Goal: Find contact information: Find contact information

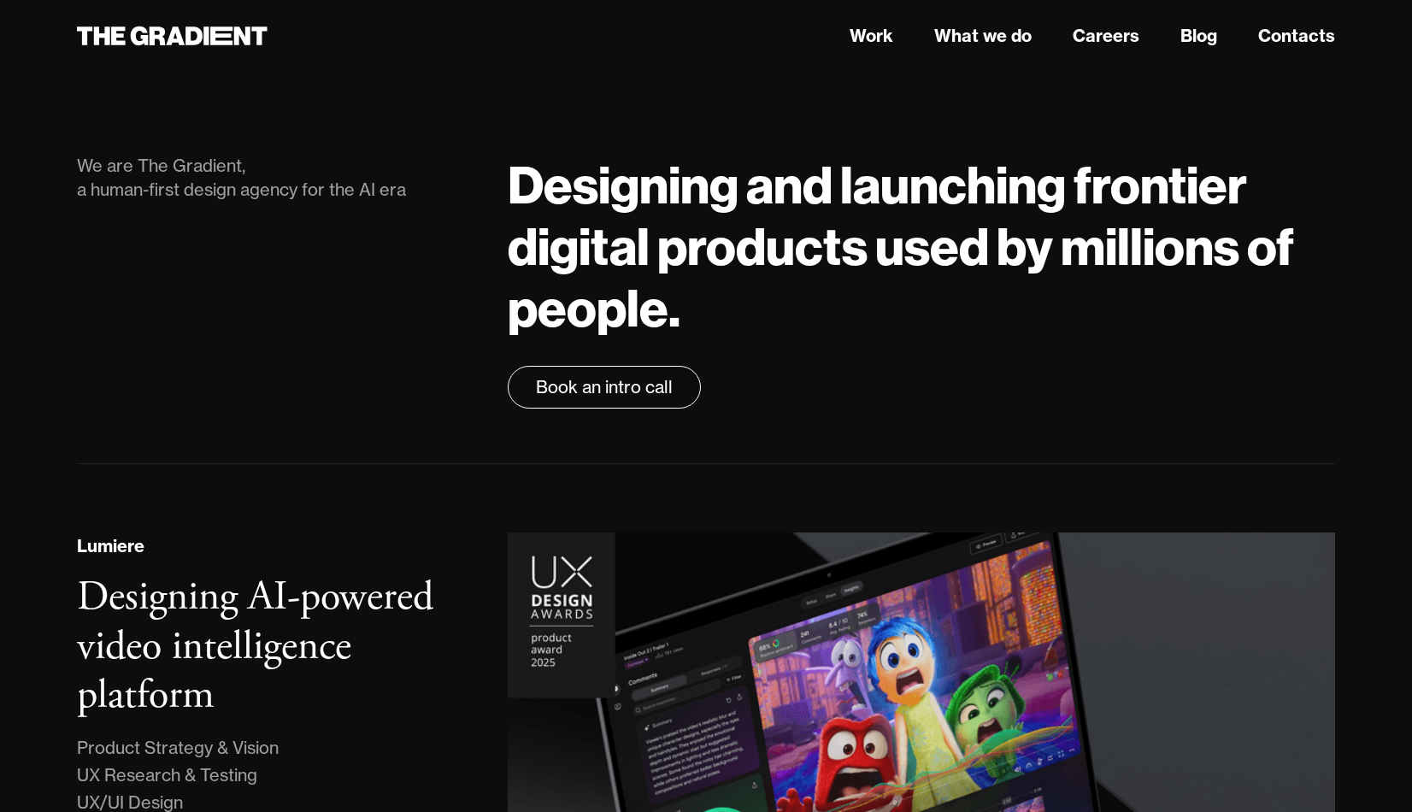
click at [1051, 185] on h1 "Designing and launching frontier digital products used by millions of people." at bounding box center [922, 246] width 828 height 185
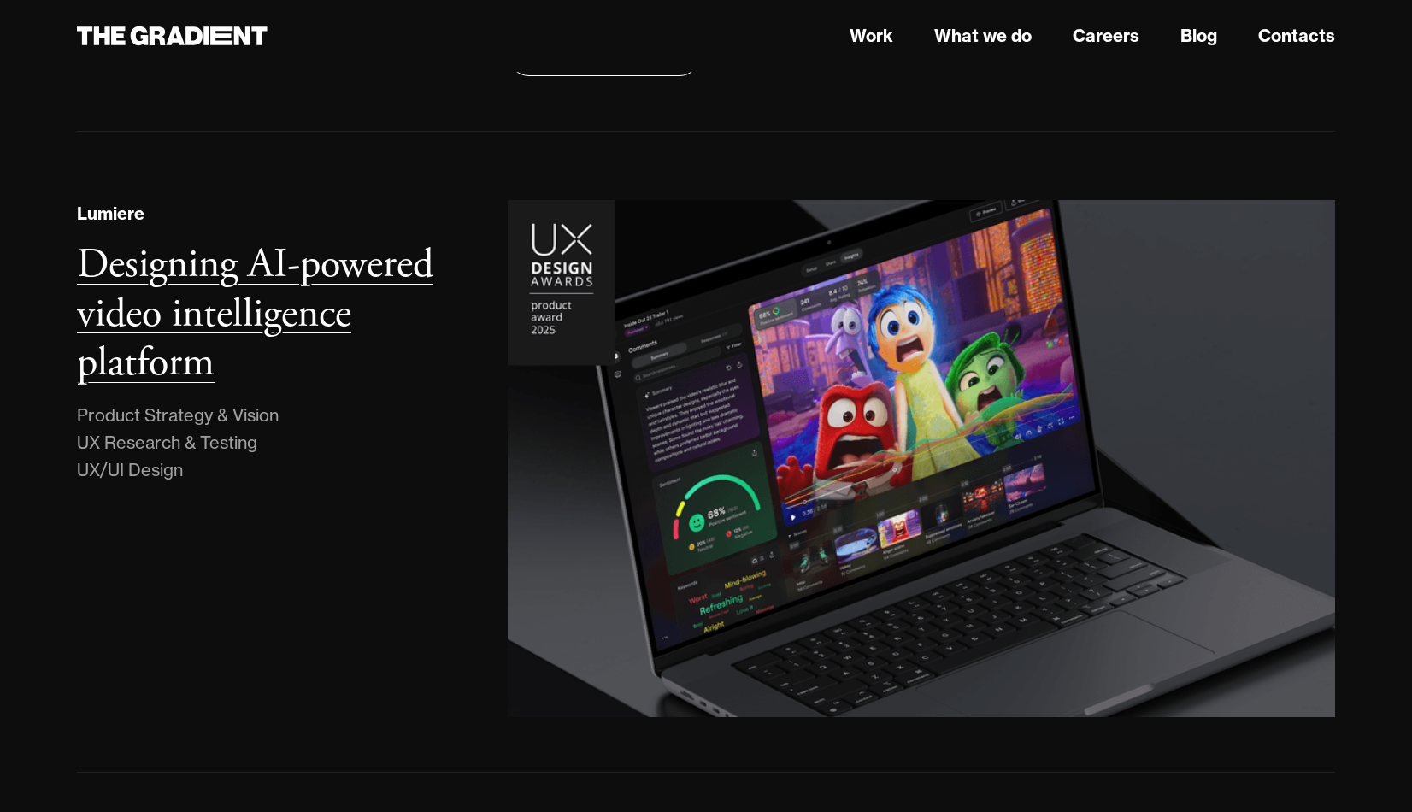
scroll to position [509, 0]
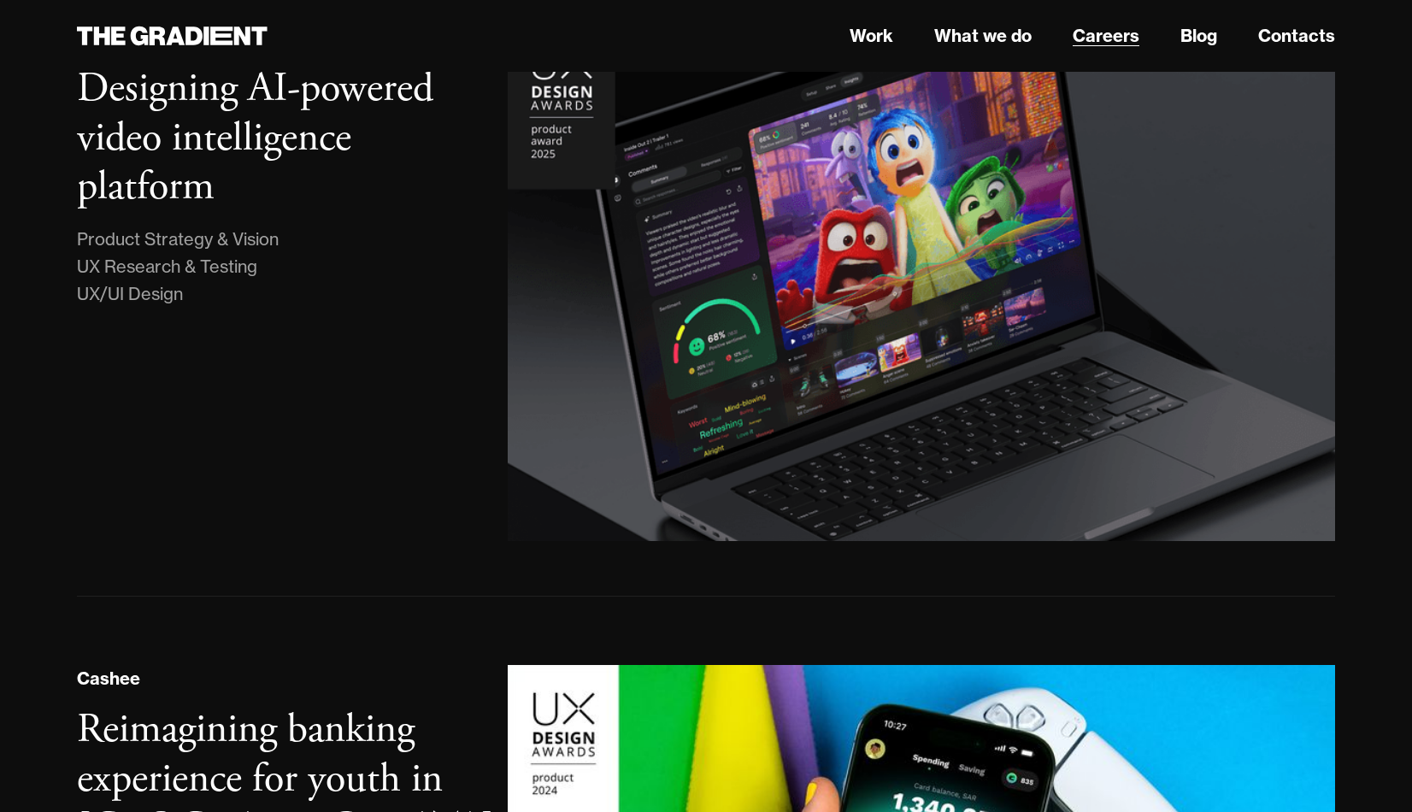
click at [1085, 41] on link "Careers" at bounding box center [1106, 36] width 67 height 26
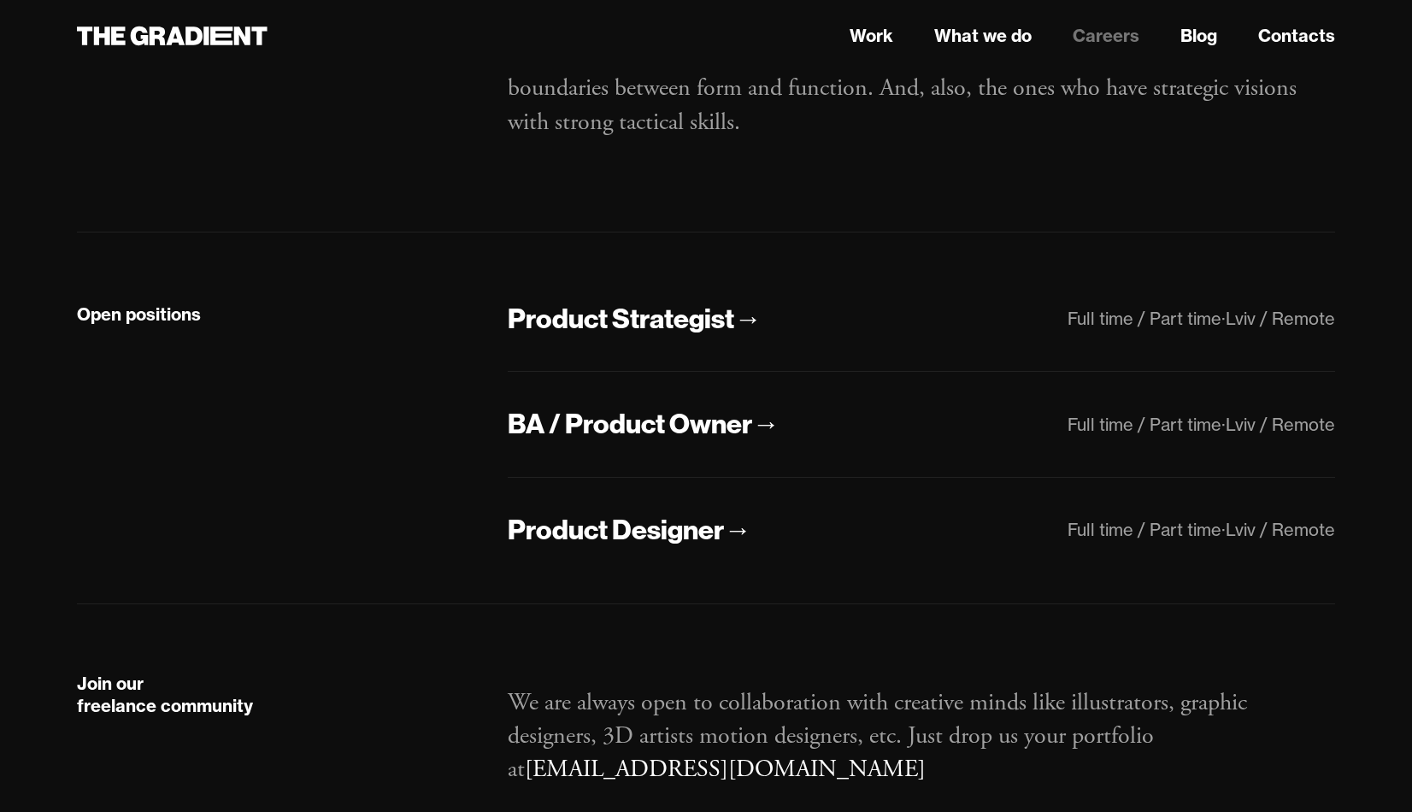
scroll to position [333, 0]
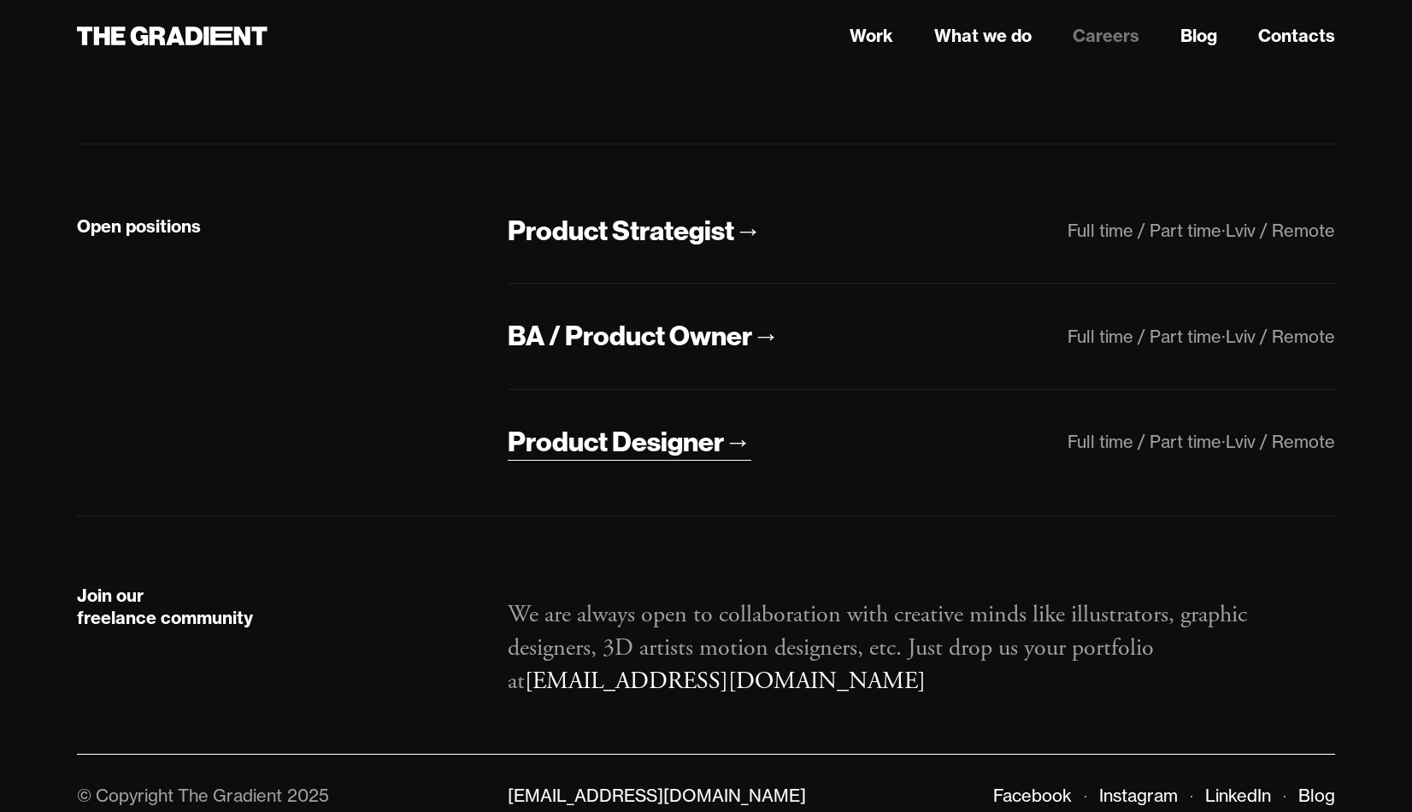
click at [601, 450] on div "Product Designer" at bounding box center [616, 442] width 216 height 36
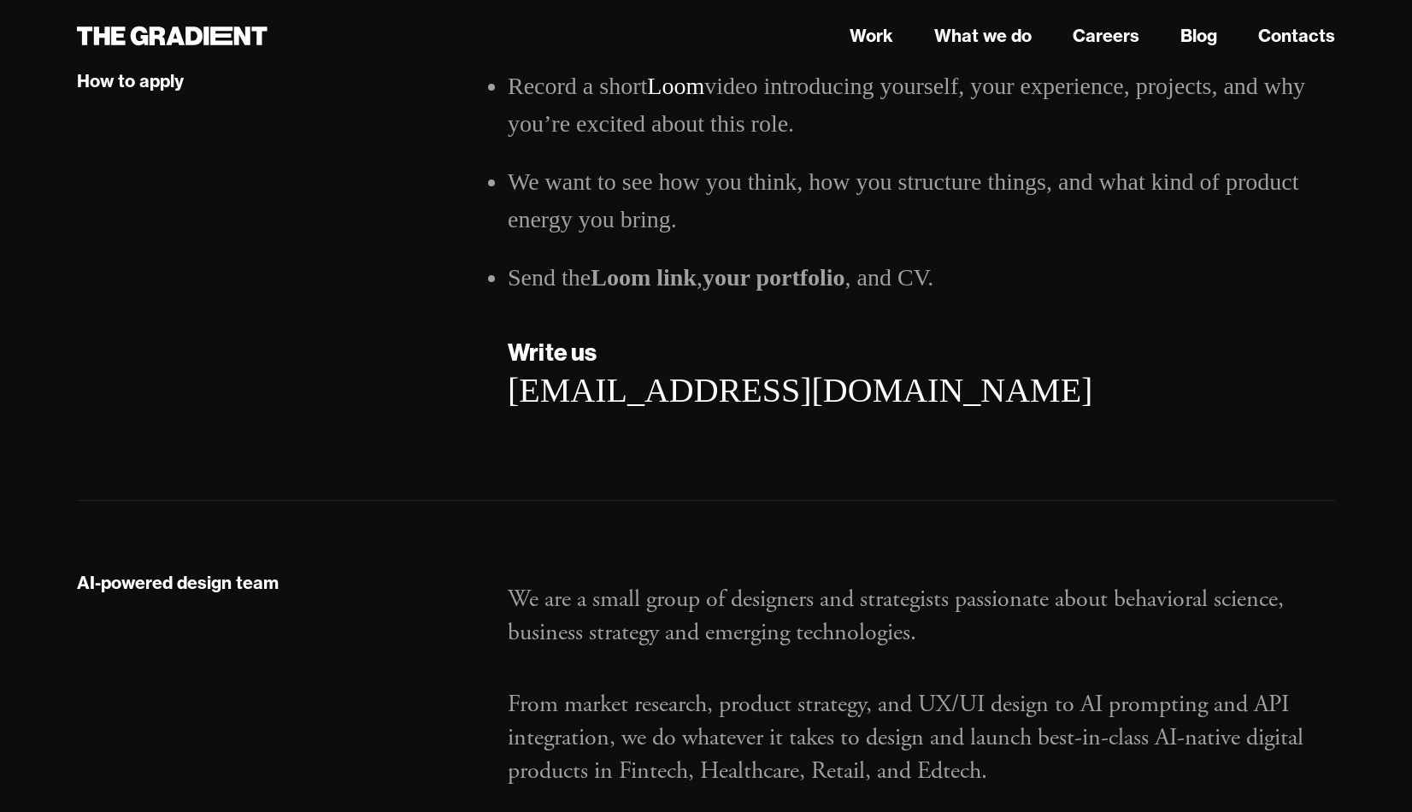
scroll to position [2722, 0]
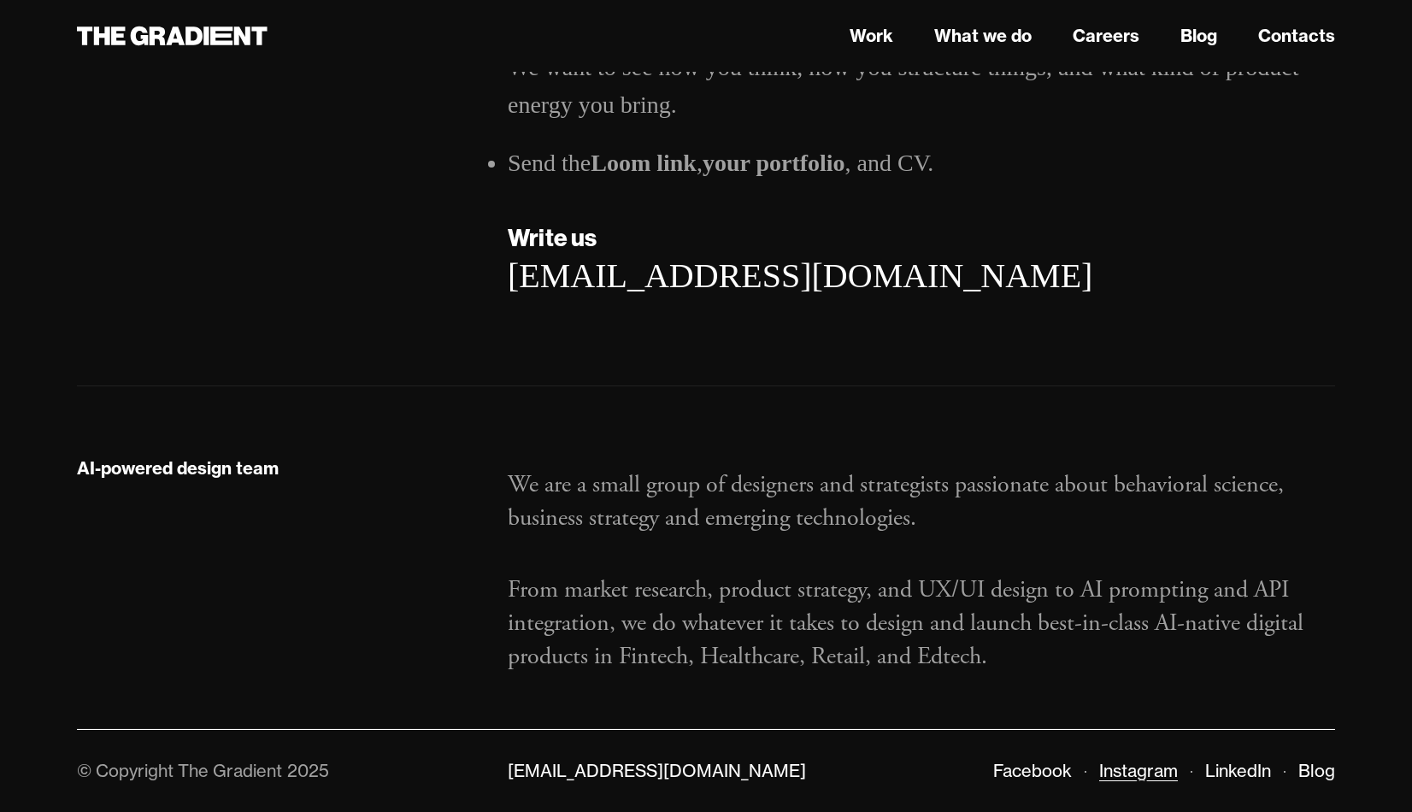
click at [1136, 776] on link "Instagram" at bounding box center [1139, 770] width 79 height 21
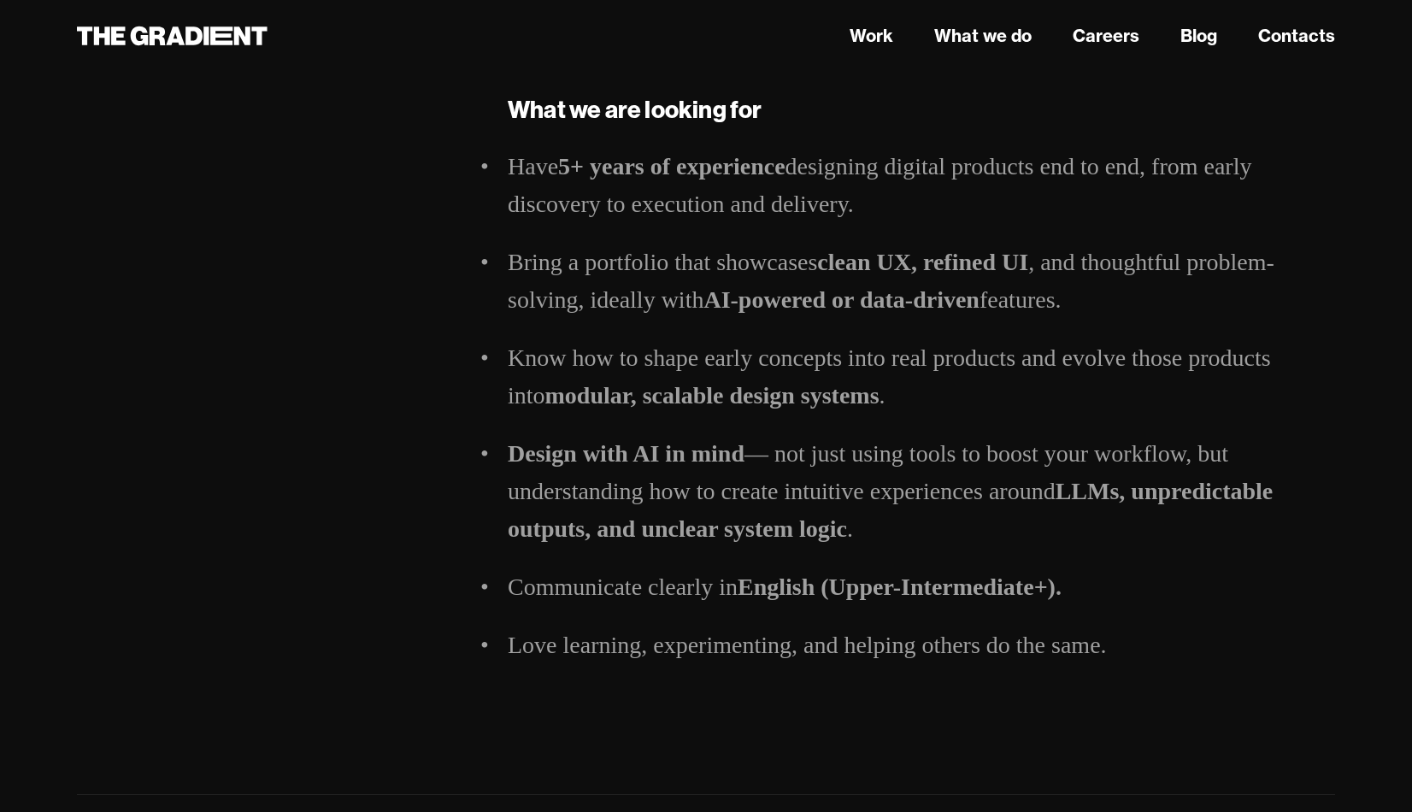
scroll to position [0, 0]
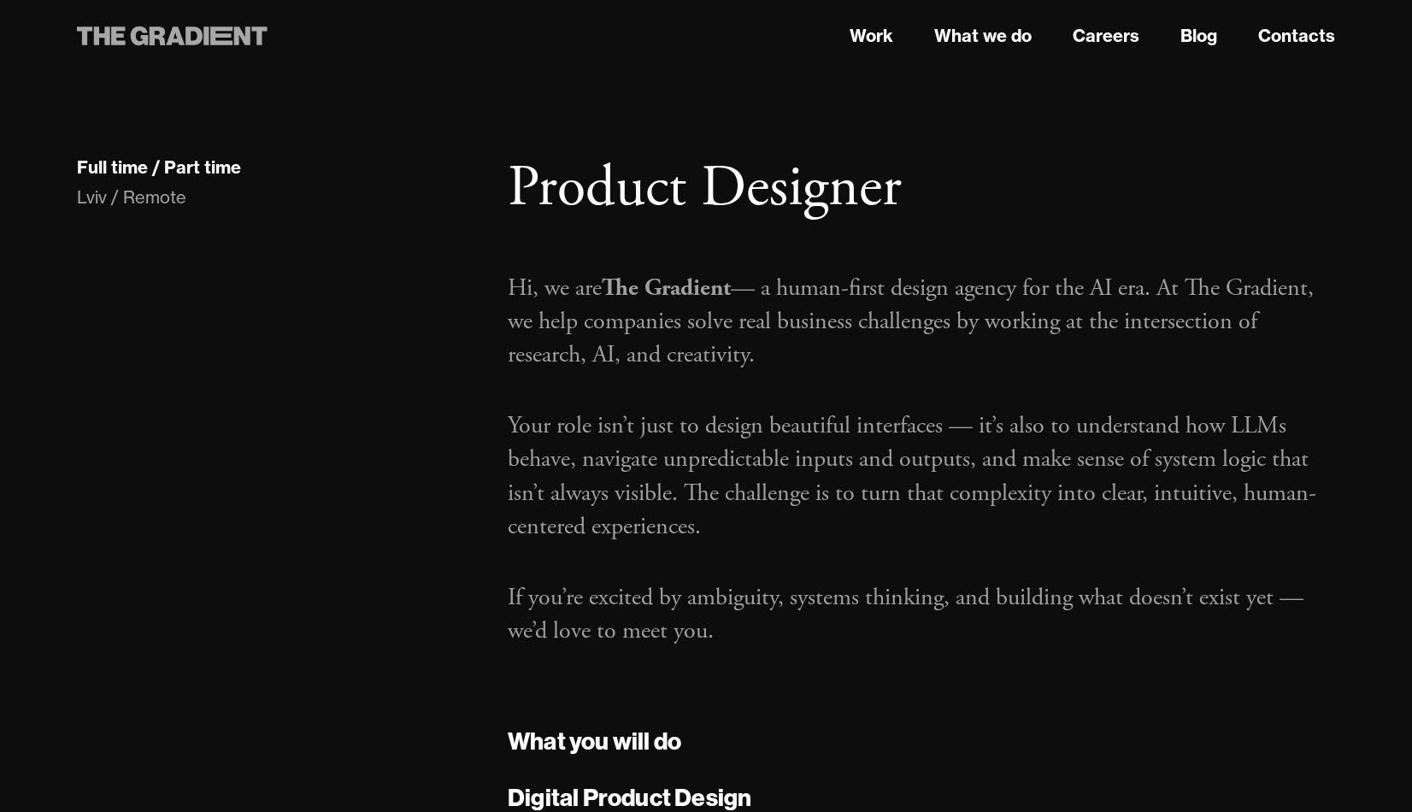
click at [139, 38] on icon at bounding box center [172, 36] width 191 height 31
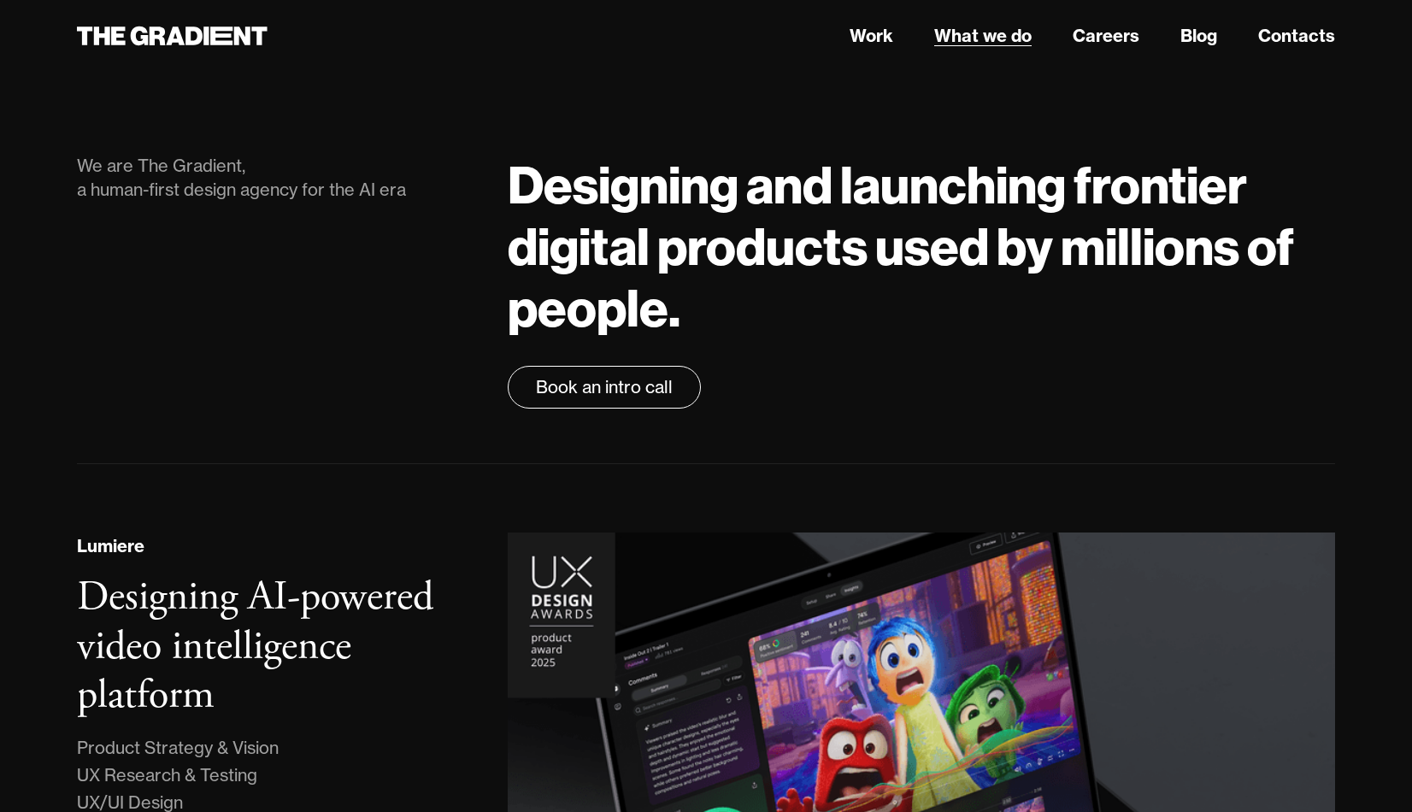
click at [951, 38] on link "What we do" at bounding box center [983, 36] width 97 height 26
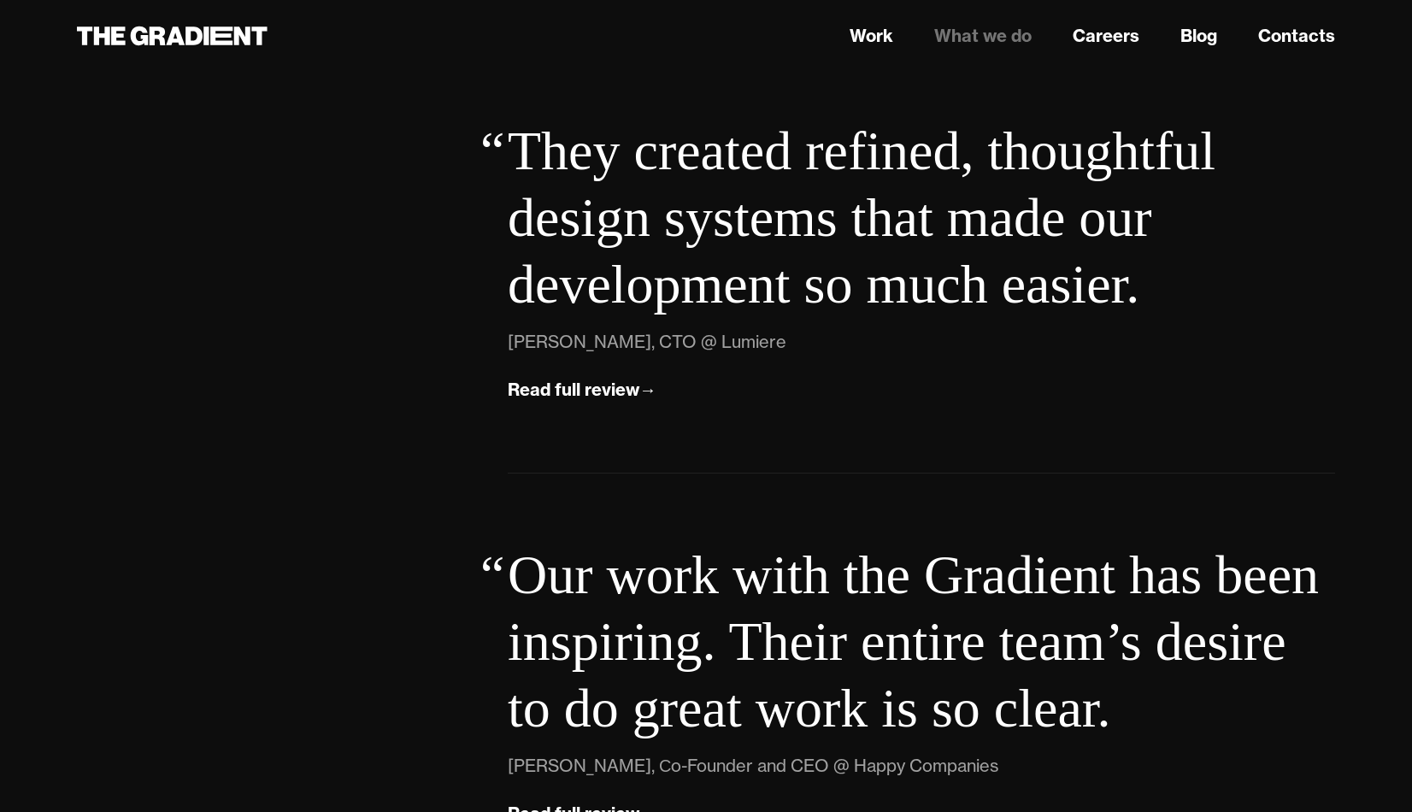
scroll to position [6051, 0]
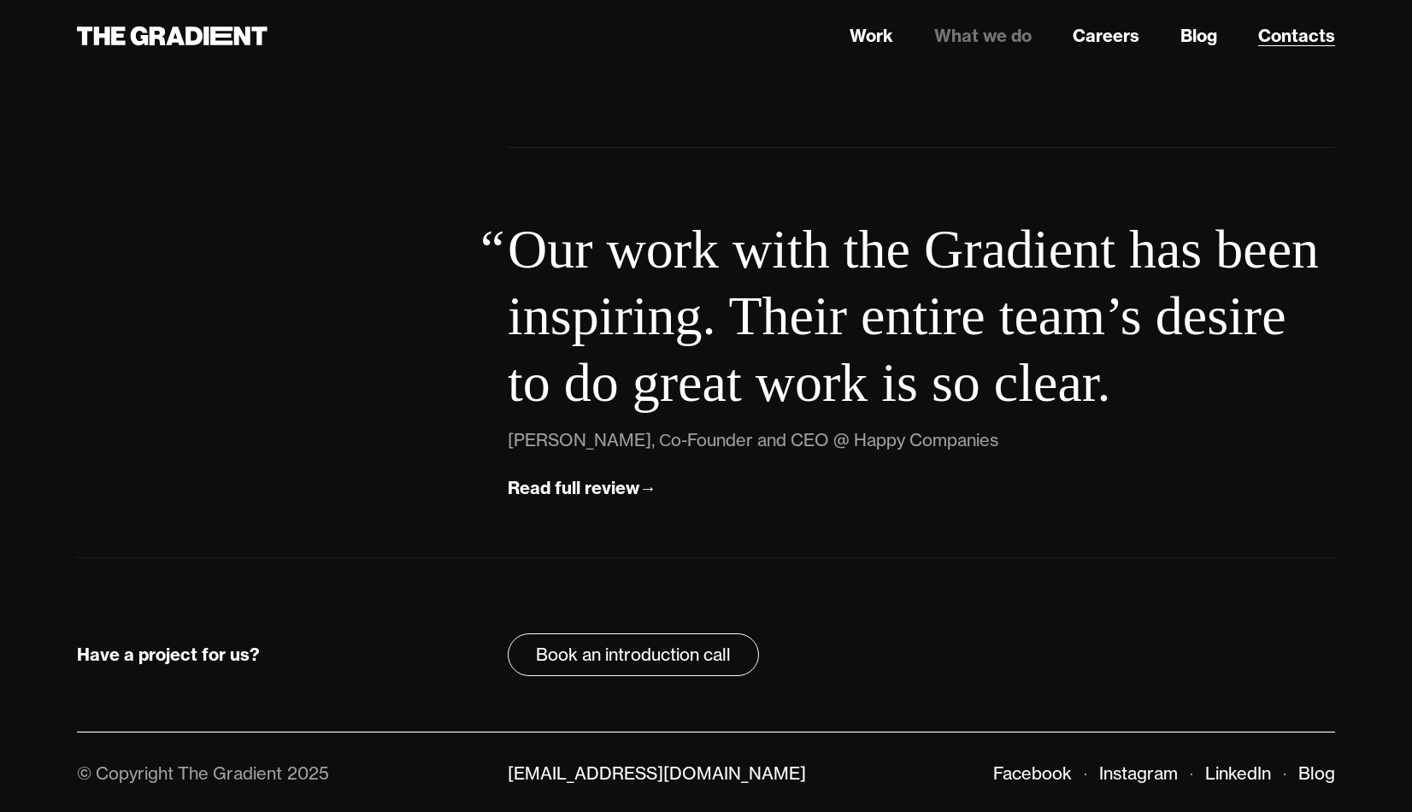
click at [1280, 39] on link "Contacts" at bounding box center [1297, 36] width 77 height 26
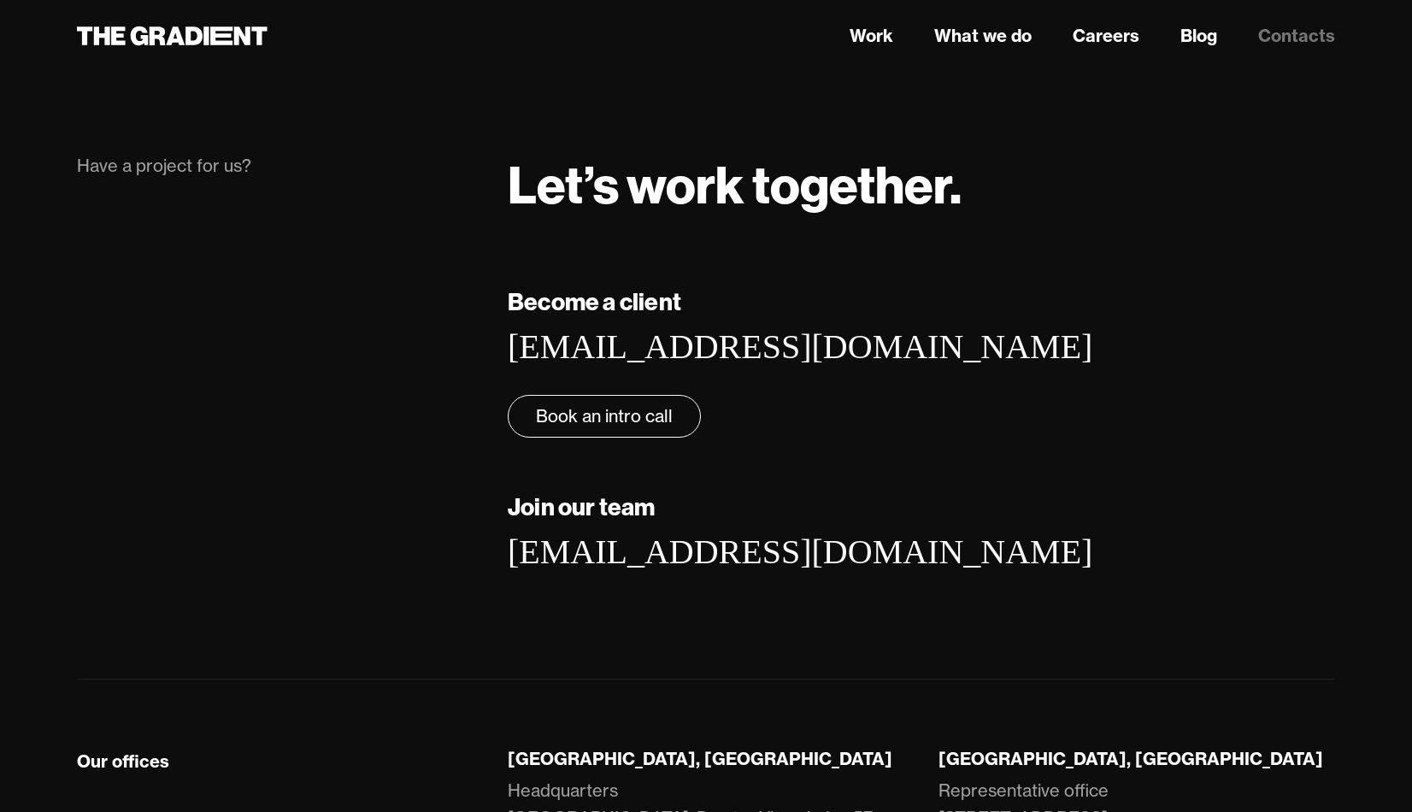
scroll to position [220, 0]
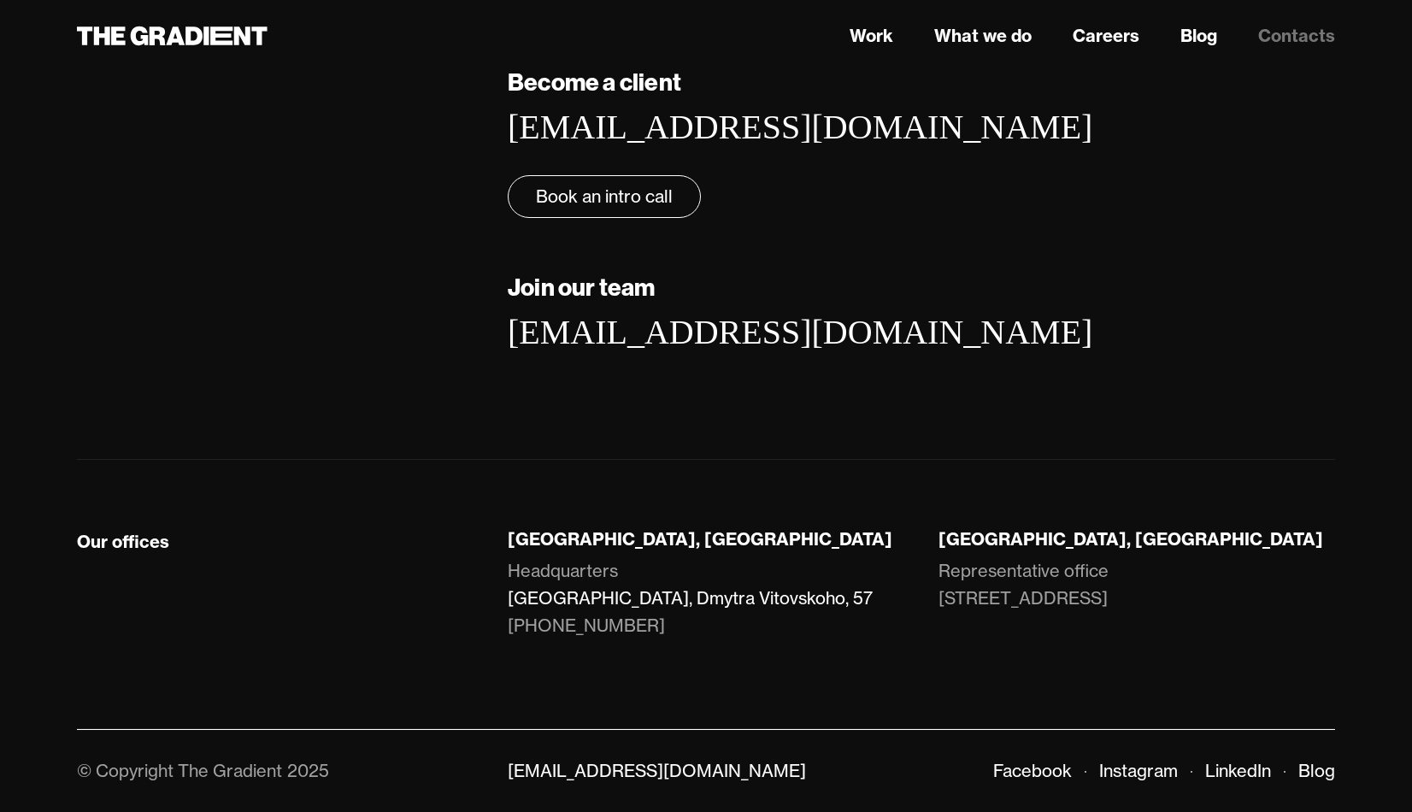
click at [681, 600] on link "[GEOGRAPHIC_DATA], Dmytra Vitovskoho, 57" at bounding box center [706, 598] width 397 height 27
